Goal: Navigation & Orientation: Understand site structure

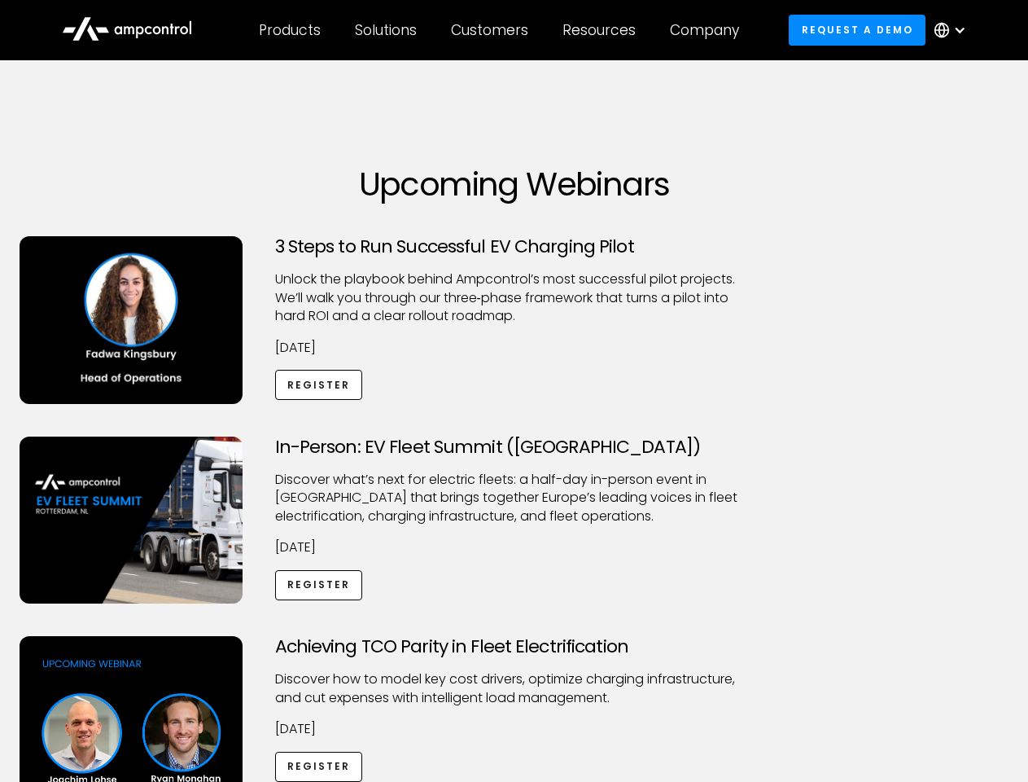
click at [501, 30] on div "Customers" at bounding box center [489, 30] width 77 height 18
click at [289, 30] on div "Products" at bounding box center [290, 30] width 62 height 18
click at [387, 30] on div "Solutions" at bounding box center [386, 30] width 62 height 18
click at [493, 30] on div "Customers" at bounding box center [489, 30] width 77 height 18
click at [603, 30] on div "Resources" at bounding box center [599, 30] width 73 height 18
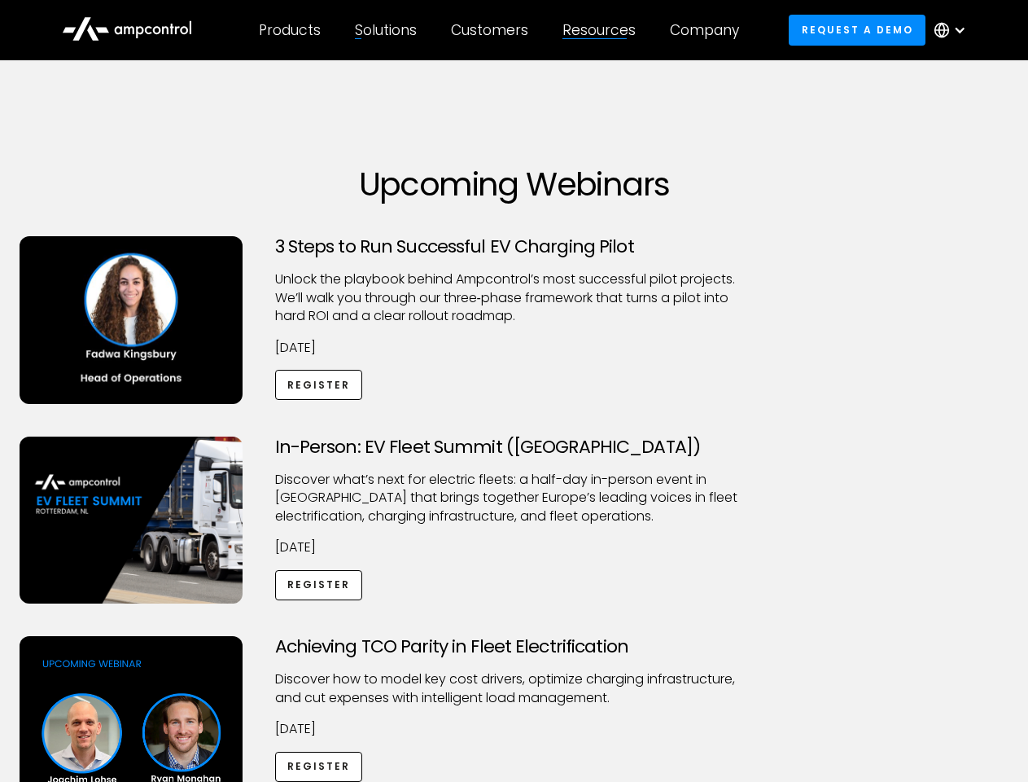
click at [710, 30] on div "Company" at bounding box center [704, 30] width 69 height 18
click at [954, 30] on div at bounding box center [959, 30] width 13 height 13
